Goal: Communication & Community: Answer question/provide support

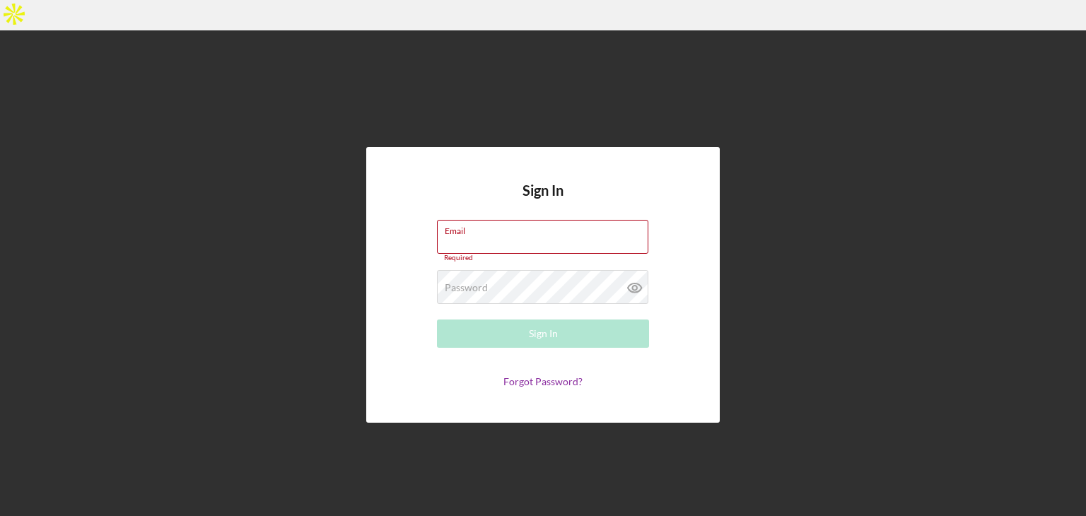
type input "[EMAIL_ADDRESS][DOMAIN_NAME]"
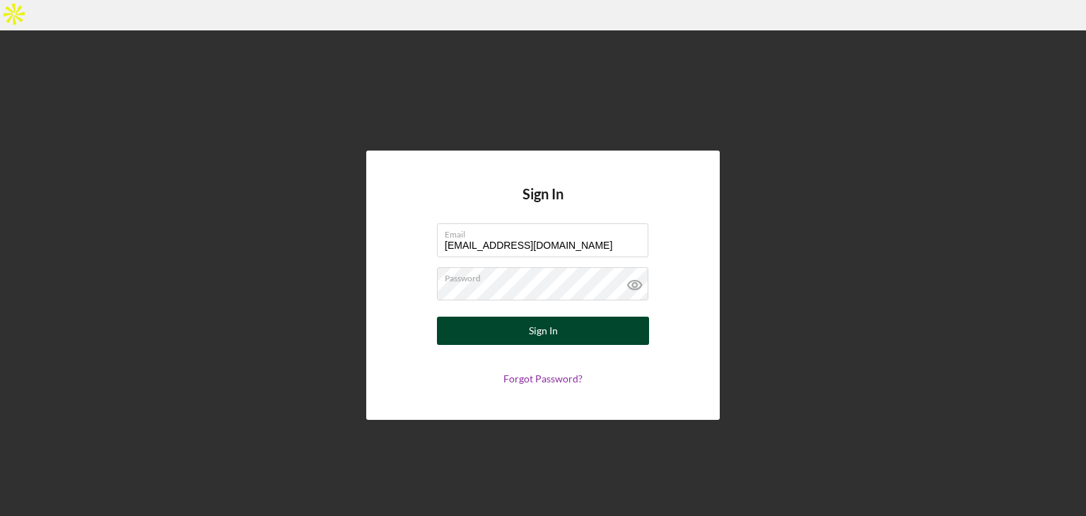
click at [561, 317] on button "Sign In" at bounding box center [543, 331] width 212 height 28
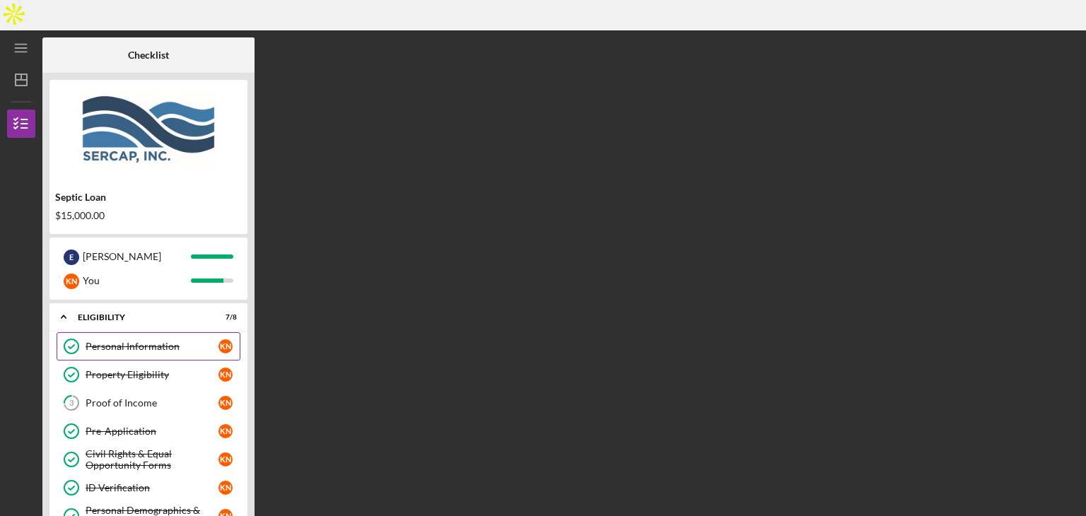
click at [192, 341] on div "Personal Information" at bounding box center [152, 346] width 133 height 11
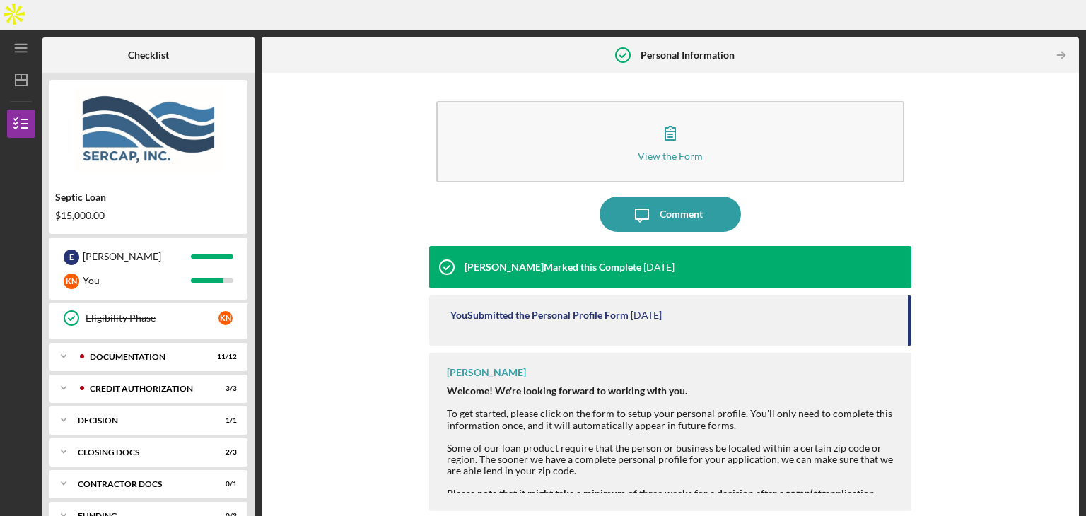
scroll to position [229, 0]
click at [157, 403] on div "Icon/Expander Decision 1 / 1" at bounding box center [148, 417] width 198 height 28
click at [142, 481] on div "CLOSING DOCS" at bounding box center [154, 485] width 152 height 8
click at [181, 441] on div "Decision" at bounding box center [152, 446] width 133 height 11
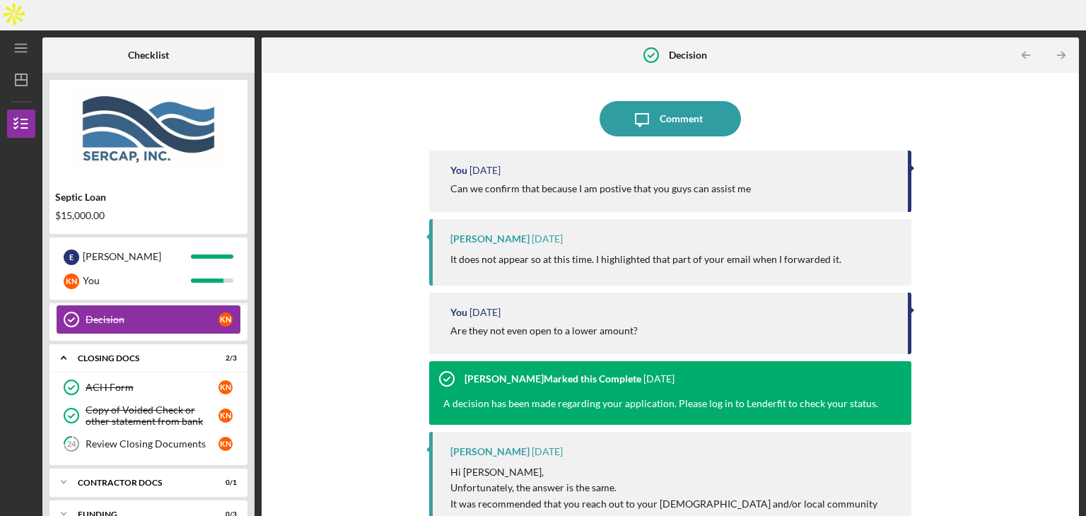
scroll to position [356, 0]
click at [181, 438] on div "Review Closing Documents" at bounding box center [152, 443] width 133 height 11
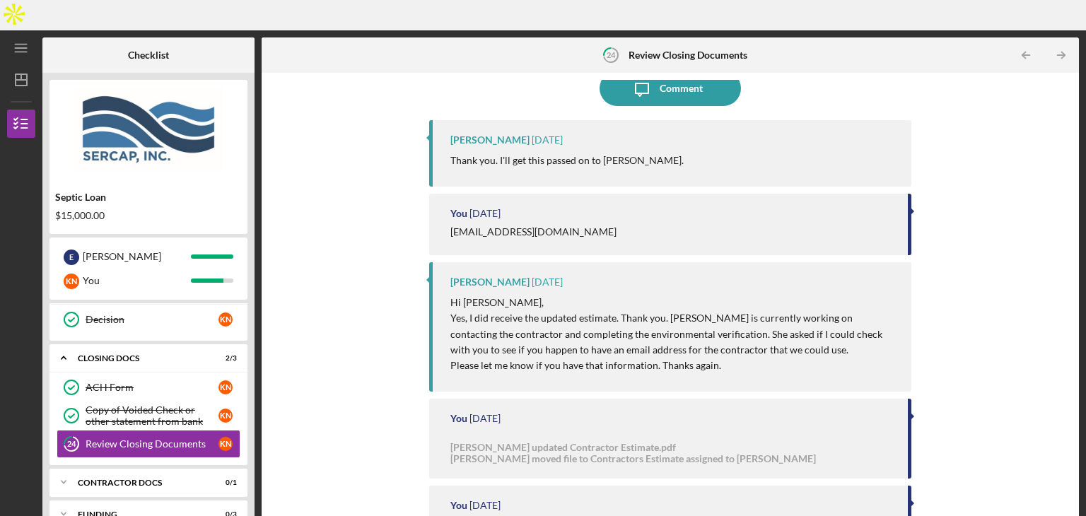
scroll to position [182, 0]
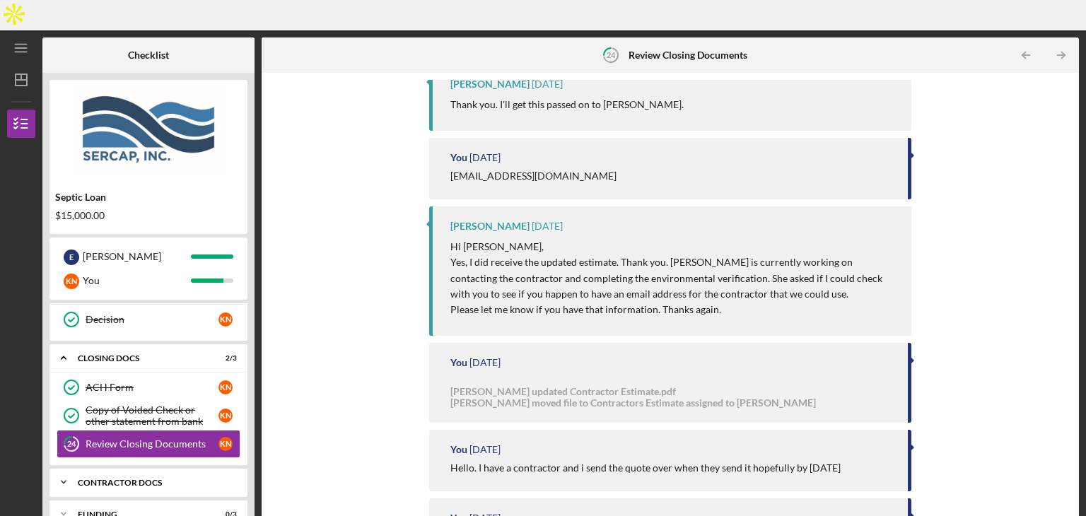
click at [145, 468] on div "Icon/Expander Contractor Docs 0 / 1" at bounding box center [148, 482] width 198 height 28
click at [157, 506] on div "Invoice for SERCAP Fees" at bounding box center [152, 511] width 133 height 11
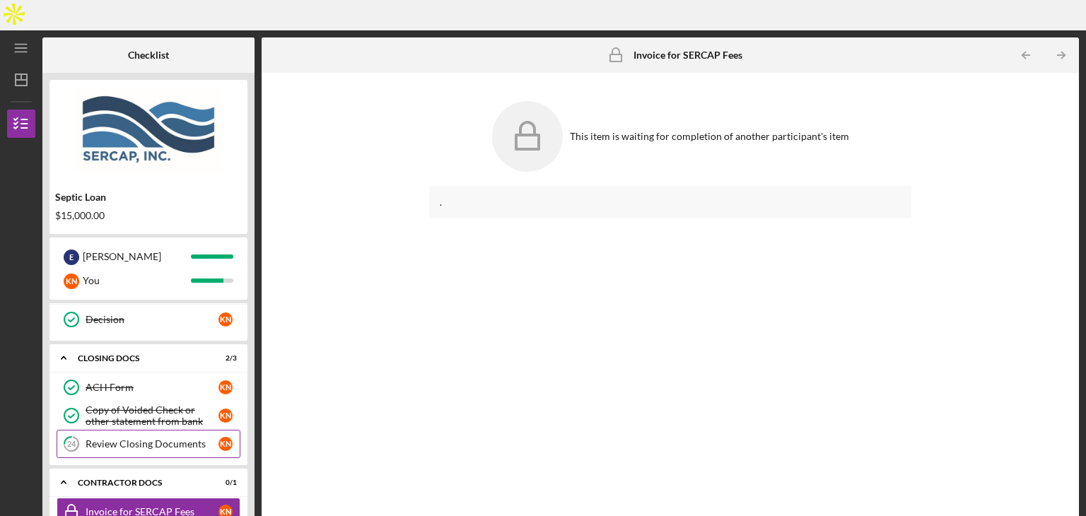
click at [145, 438] on div "Review Closing Documents" at bounding box center [152, 443] width 133 height 11
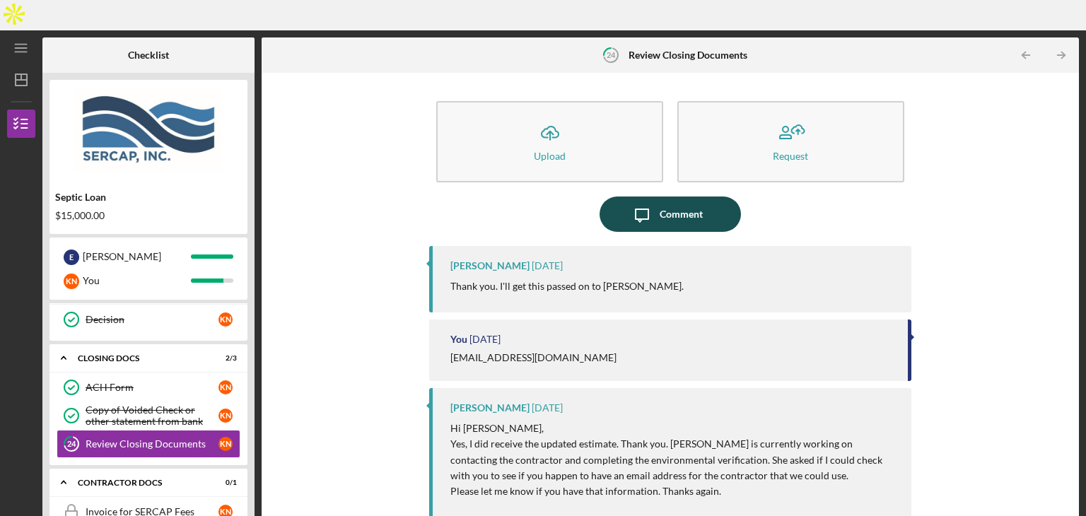
click at [704, 197] on button "Icon/Message Comment" at bounding box center [669, 214] width 141 height 35
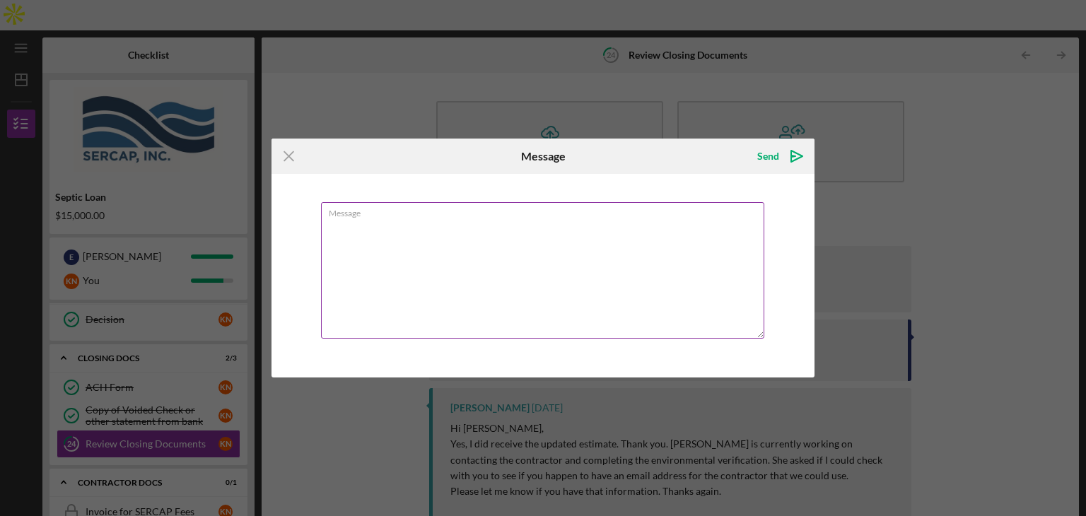
click at [611, 249] on textarea "Message" at bounding box center [542, 270] width 443 height 136
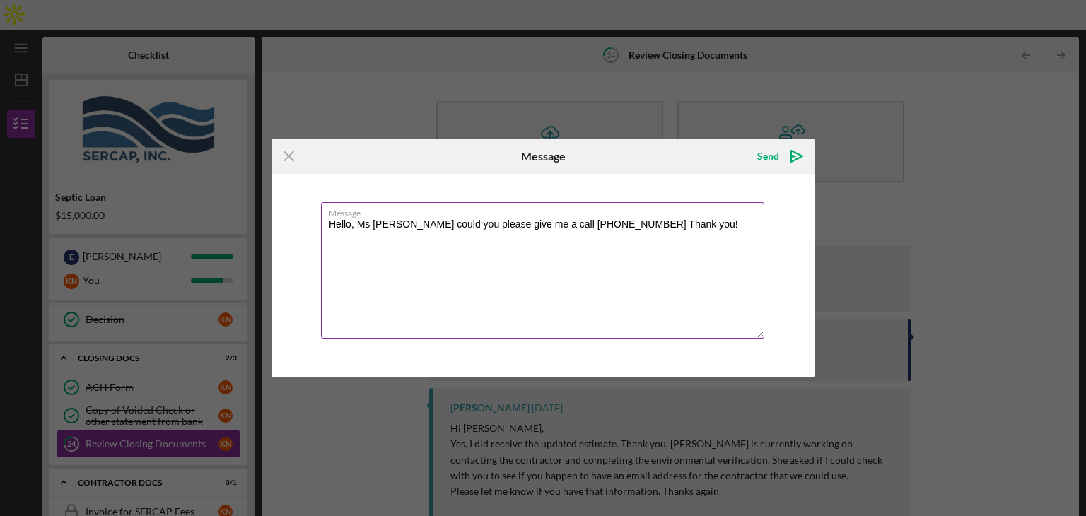
click at [368, 224] on textarea "Hello, Ms [PERSON_NAME] could you please give me a call [PHONE_NUMBER] Thank yo…" at bounding box center [542, 270] width 443 height 136
type textarea "Hello, Mrs [PERSON_NAME] could you please give me a call [PHONE_NUMBER] Thank y…"
click at [791, 153] on polygon "submit" at bounding box center [796, 156] width 11 height 11
